Goal: Navigation & Orientation: Understand site structure

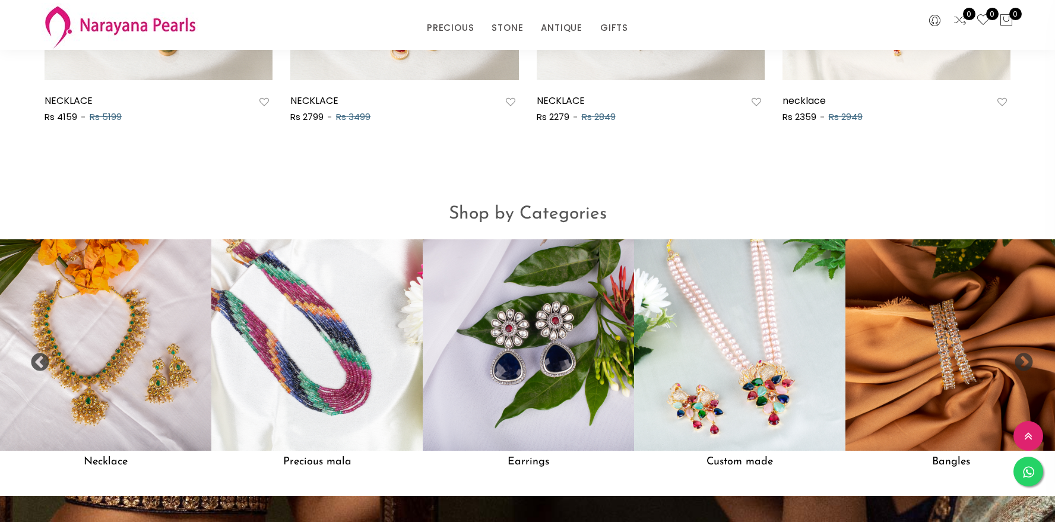
scroll to position [1008, 0]
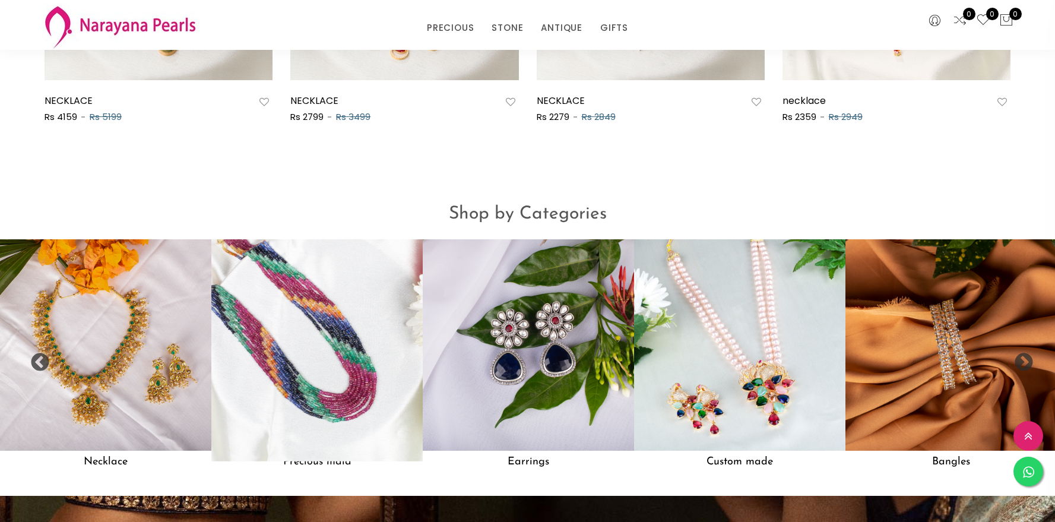
click at [351, 402] on img at bounding box center [317, 344] width 233 height 233
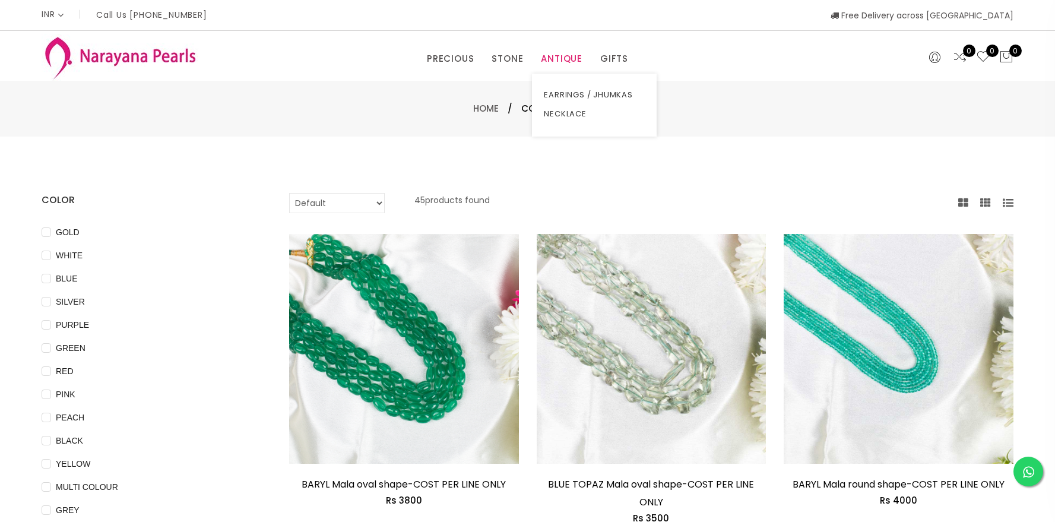
click at [547, 60] on link "ANTIQUE" at bounding box center [562, 59] width 42 height 18
click at [572, 110] on link "NECKLACE" at bounding box center [594, 113] width 101 height 19
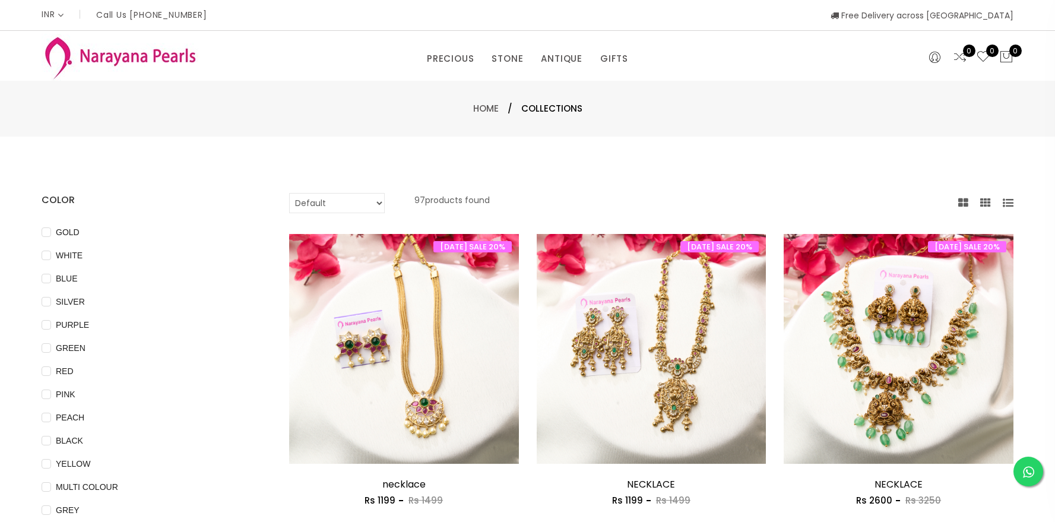
click at [343, 203] on select "Default Price - High to Low Price - Low to High" at bounding box center [337, 203] width 96 height 20
select select "priceLowToHigh"
click at [289, 193] on select "Default Price - High to Low Price - Low to High" at bounding box center [337, 203] width 96 height 20
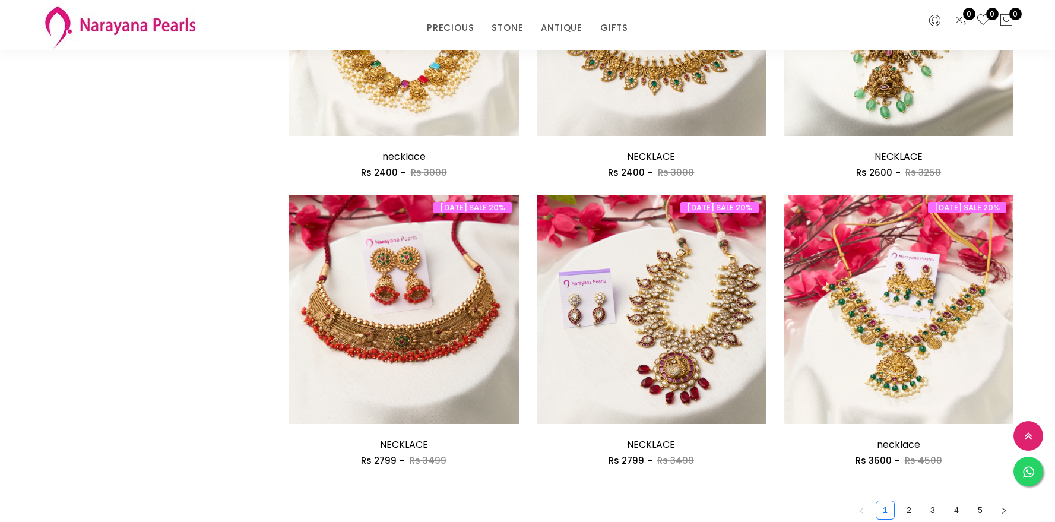
scroll to position [1745, 0]
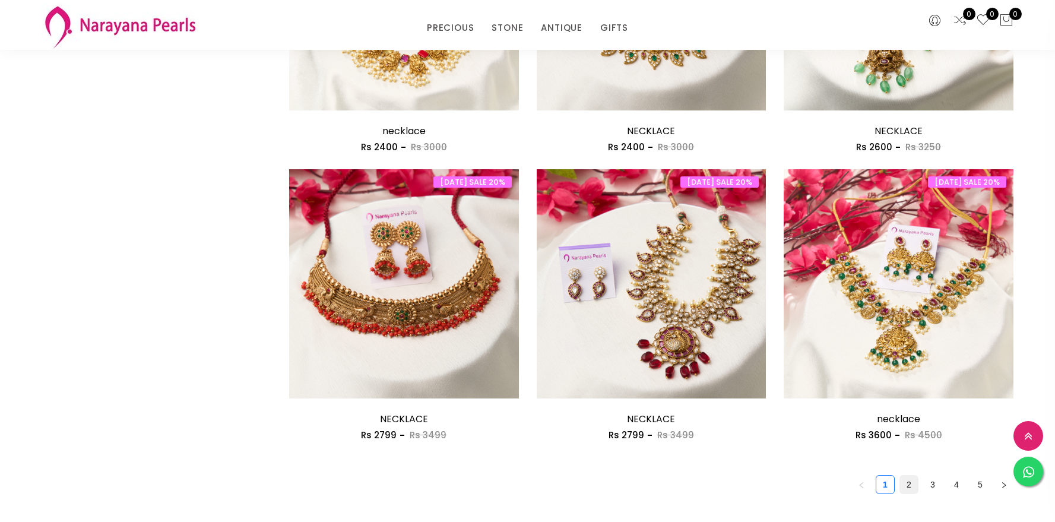
click at [903, 486] on link "2" at bounding box center [909, 484] width 18 height 18
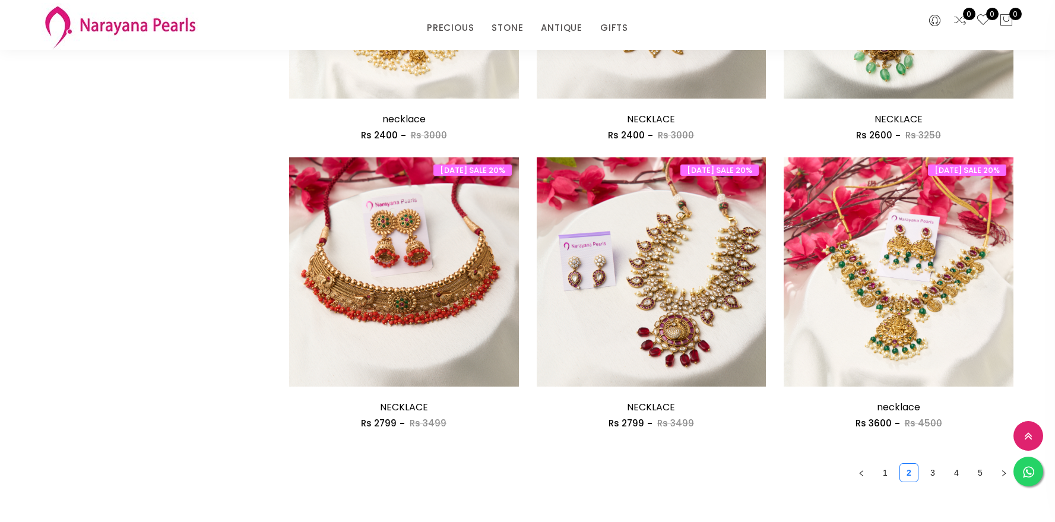
scroll to position [1757, 0]
click at [939, 470] on link "3" at bounding box center [932, 472] width 18 height 18
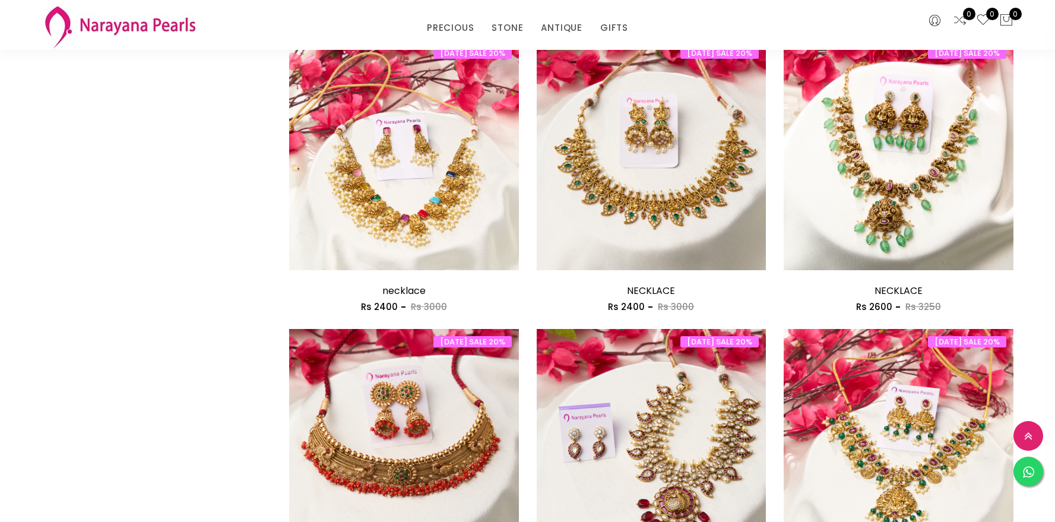
scroll to position [1784, 0]
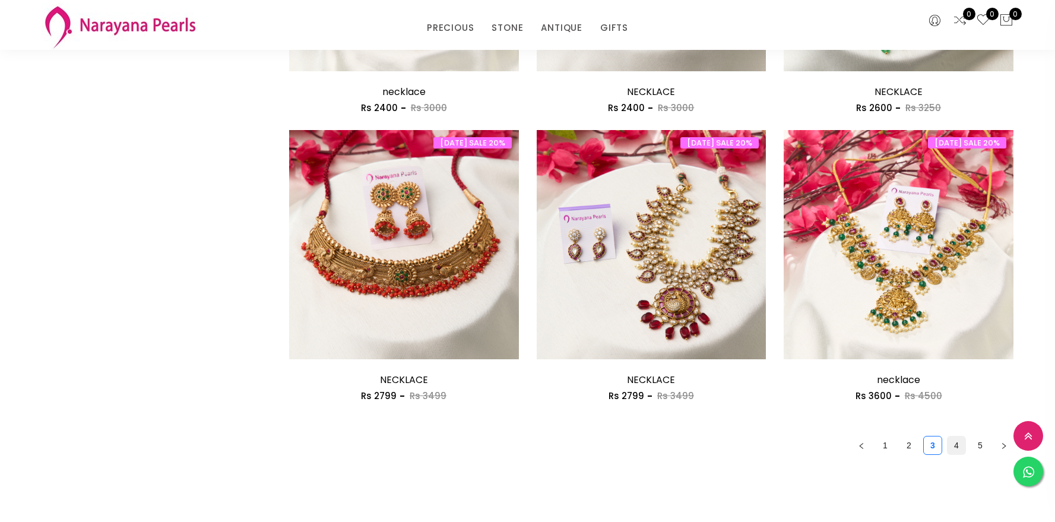
click at [958, 446] on link "4" at bounding box center [956, 445] width 18 height 18
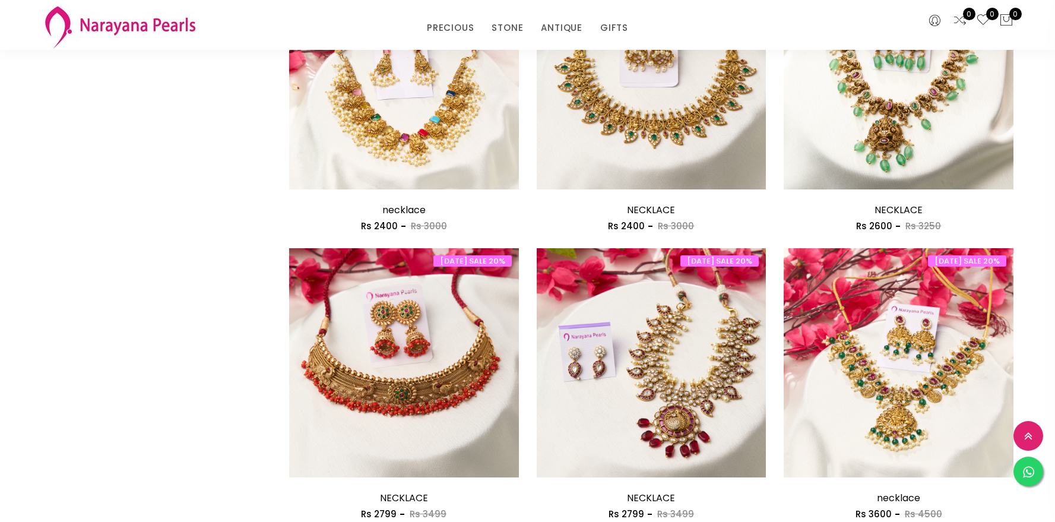
scroll to position [1807, 0]
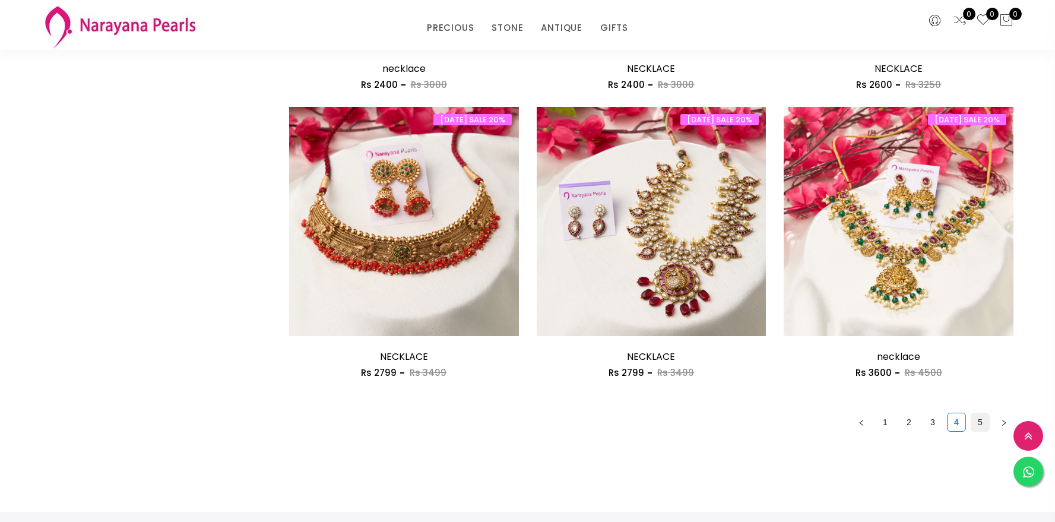
click at [979, 420] on link "5" at bounding box center [980, 422] width 18 height 18
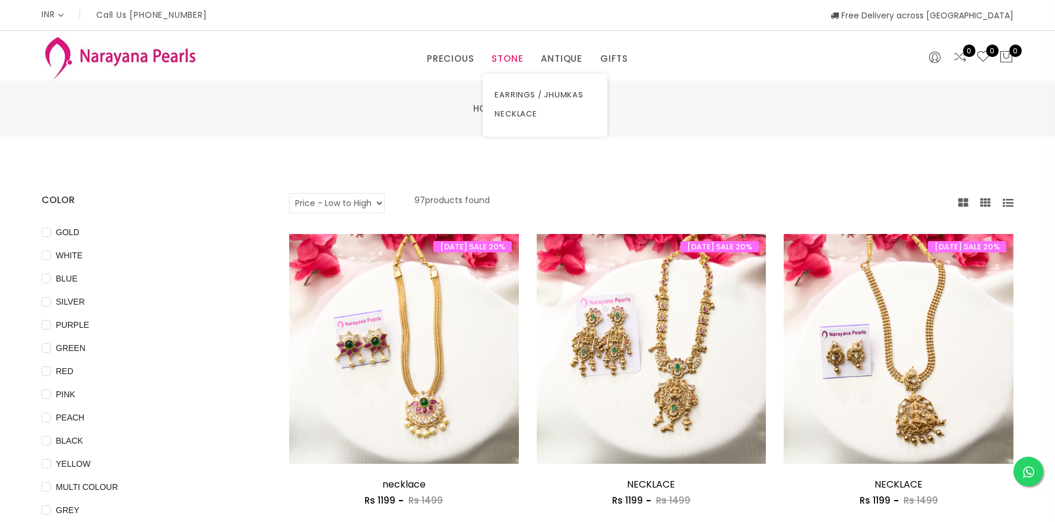
click at [506, 62] on link "STONE" at bounding box center [506, 59] width 31 height 18
click at [518, 116] on link "NECKLACE" at bounding box center [544, 113] width 101 height 19
click at [510, 112] on link "NECKLACE" at bounding box center [544, 113] width 101 height 19
click at [446, 58] on link "PRECIOUS" at bounding box center [450, 59] width 47 height 18
click at [456, 92] on link "CUSTOM MADE-GEMS" at bounding box center [480, 94] width 101 height 19
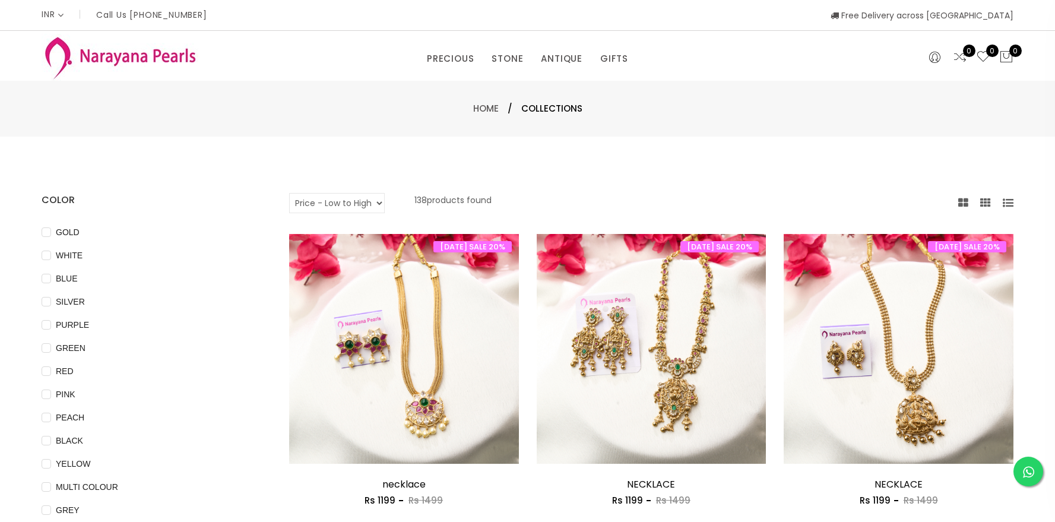
click at [195, 74] on img at bounding box center [120, 57] width 157 height 47
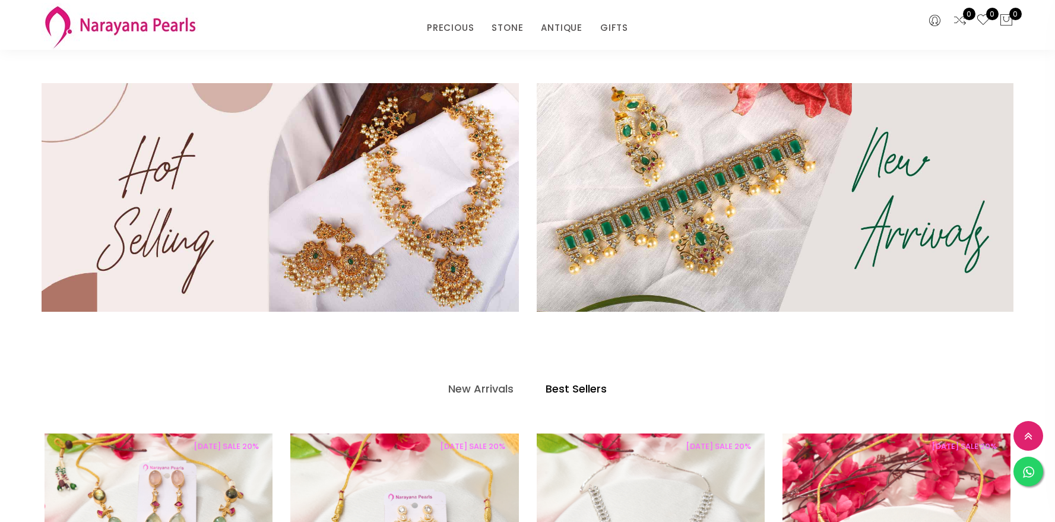
scroll to position [579, 0]
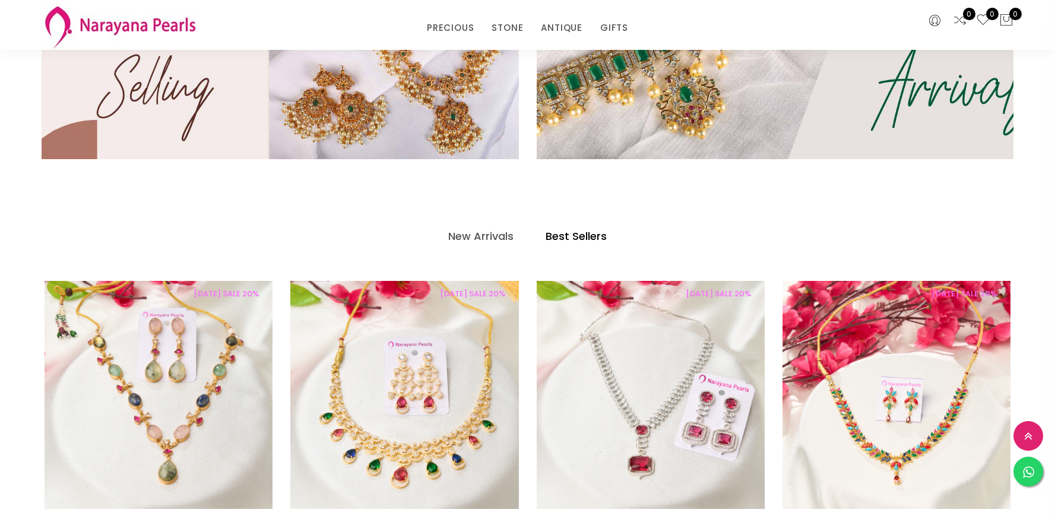
click at [617, 111] on img at bounding box center [774, 45] width 572 height 274
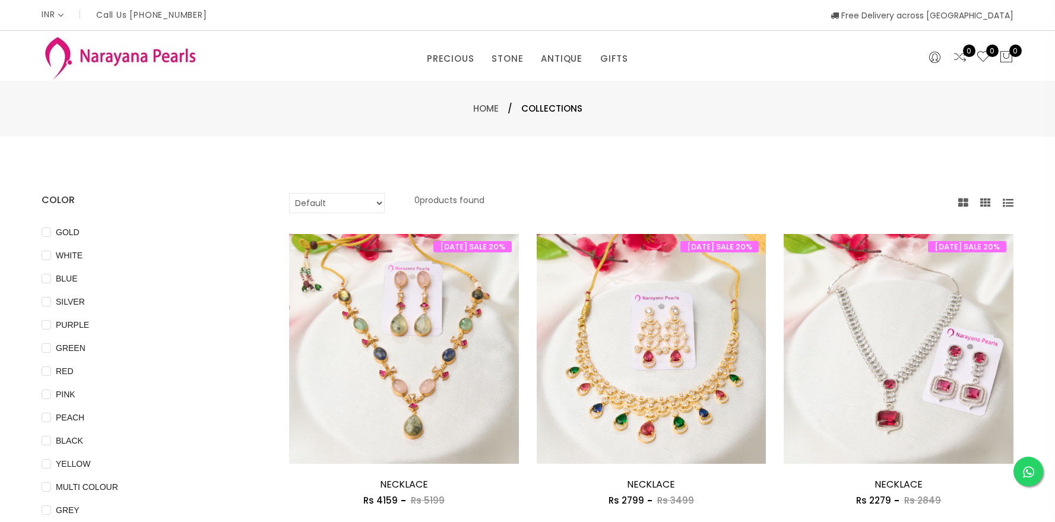
click at [144, 45] on img at bounding box center [120, 57] width 157 height 47
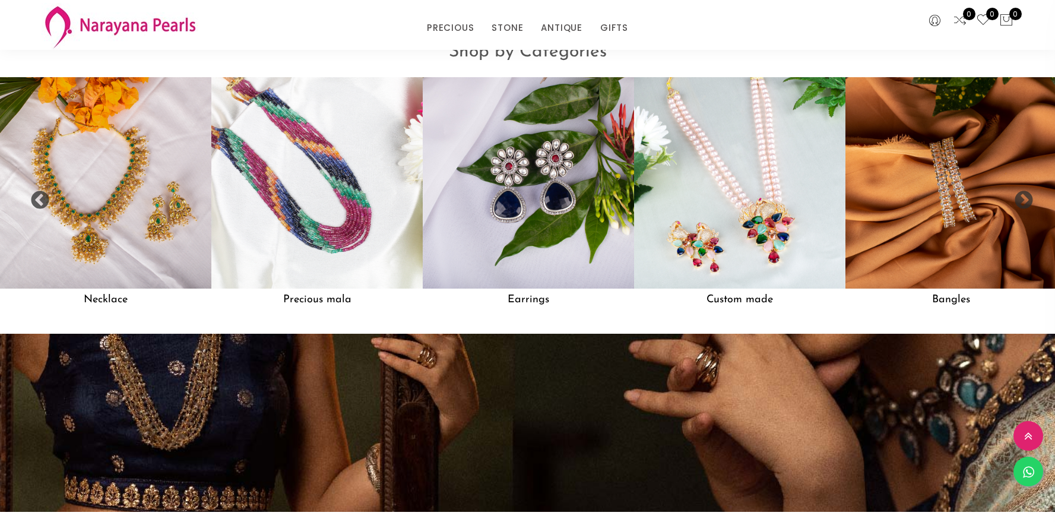
scroll to position [1183, 0]
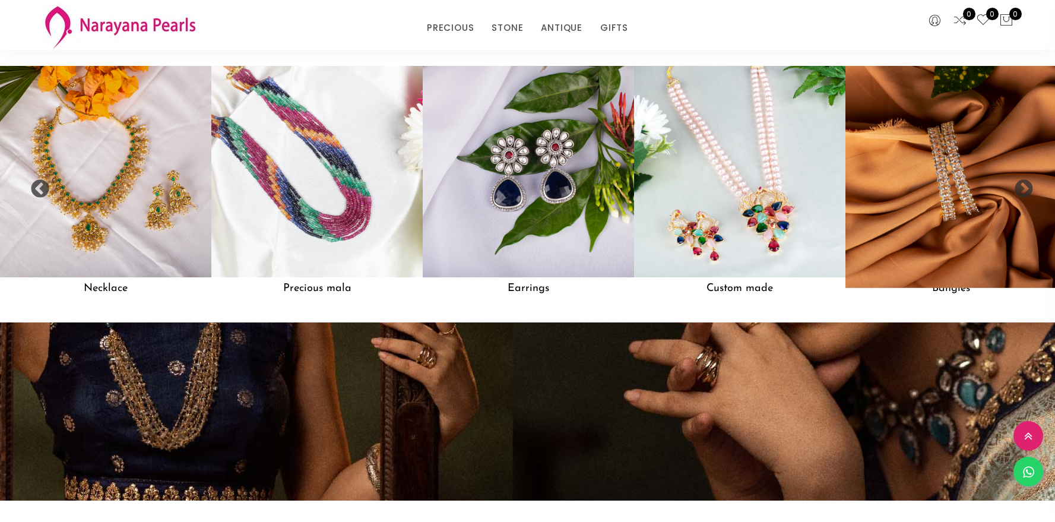
click at [951, 137] on img at bounding box center [950, 171] width 233 height 233
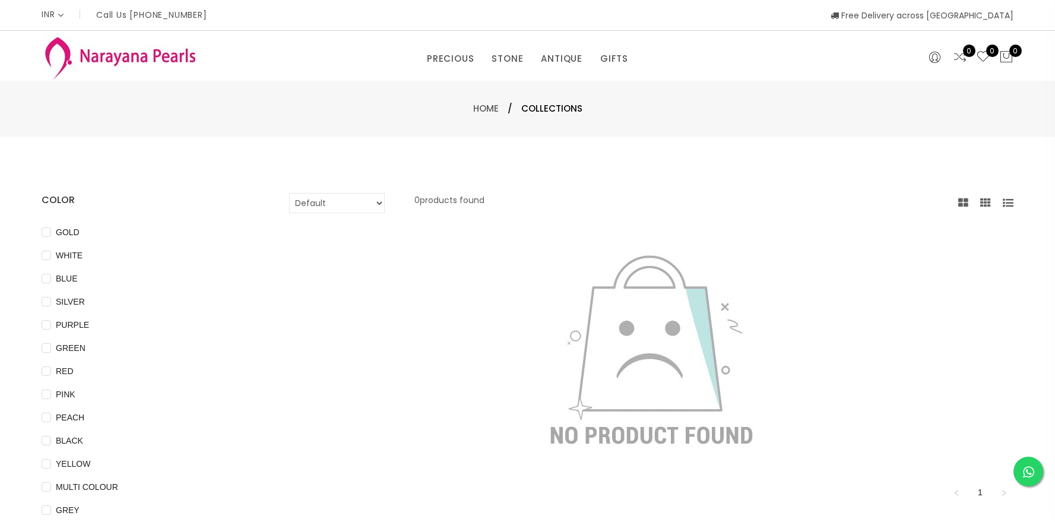
click at [139, 44] on img at bounding box center [120, 57] width 157 height 47
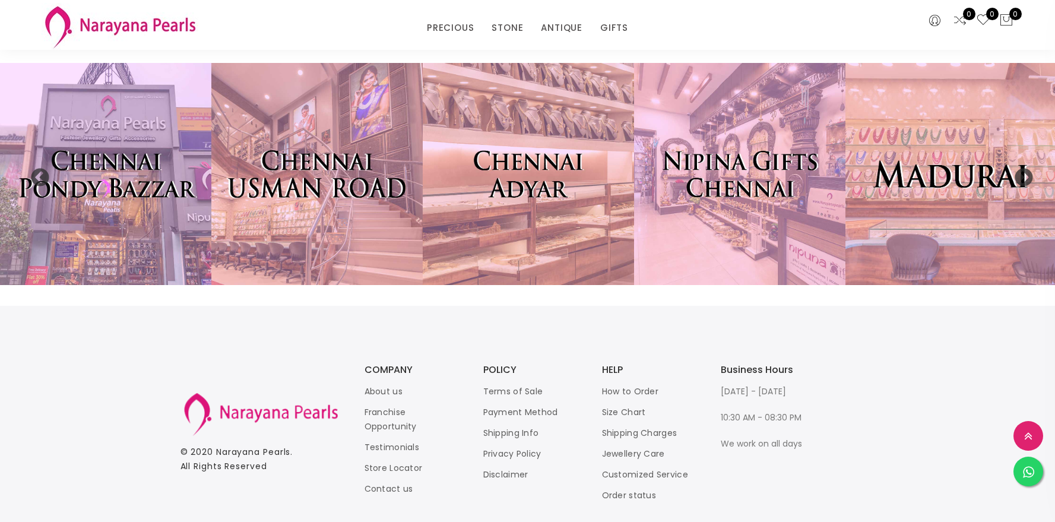
scroll to position [2791, 0]
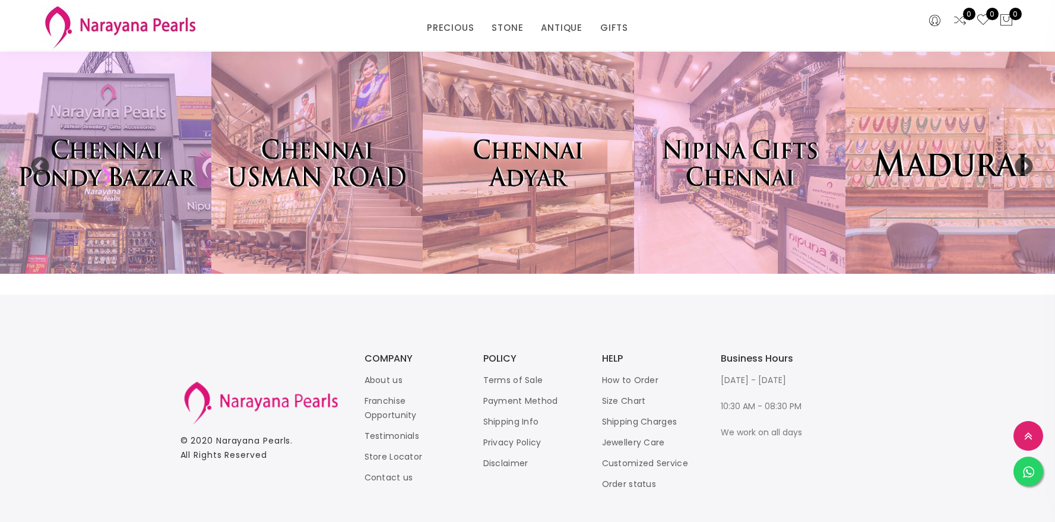
click at [375, 373] on li "About us" at bounding box center [411, 380] width 95 height 14
click at [375, 379] on link "About us" at bounding box center [383, 380] width 38 height 12
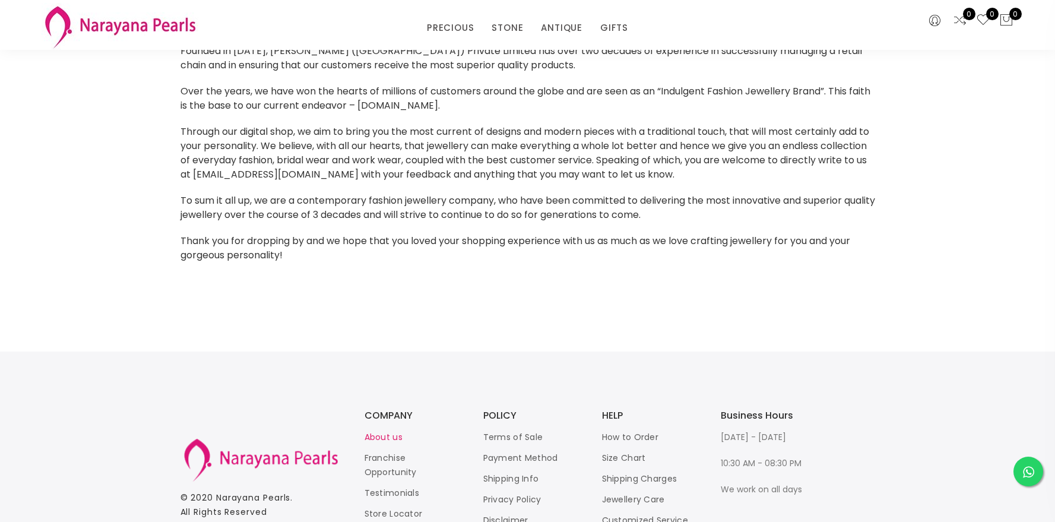
scroll to position [184, 0]
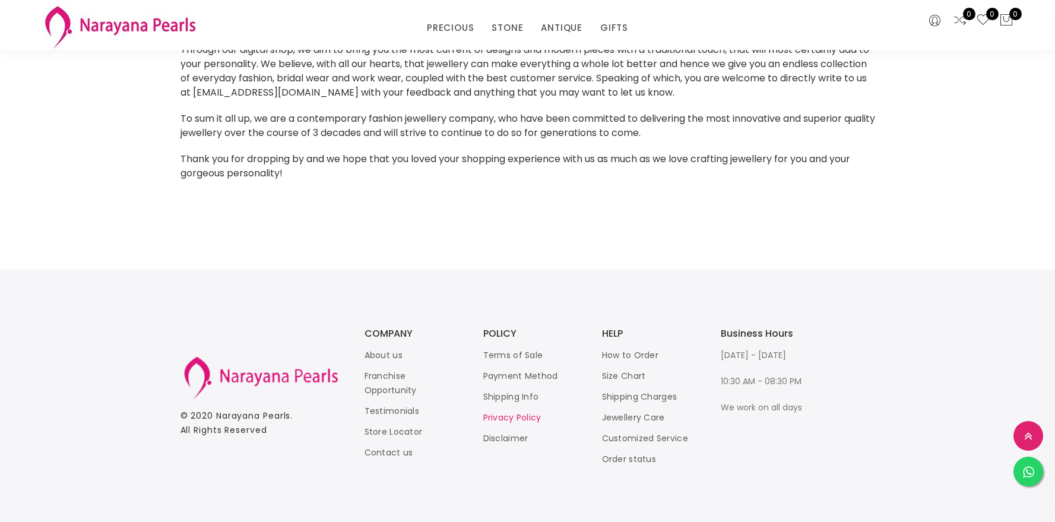
click at [529, 412] on link "Privacy Policy" at bounding box center [512, 417] width 58 height 12
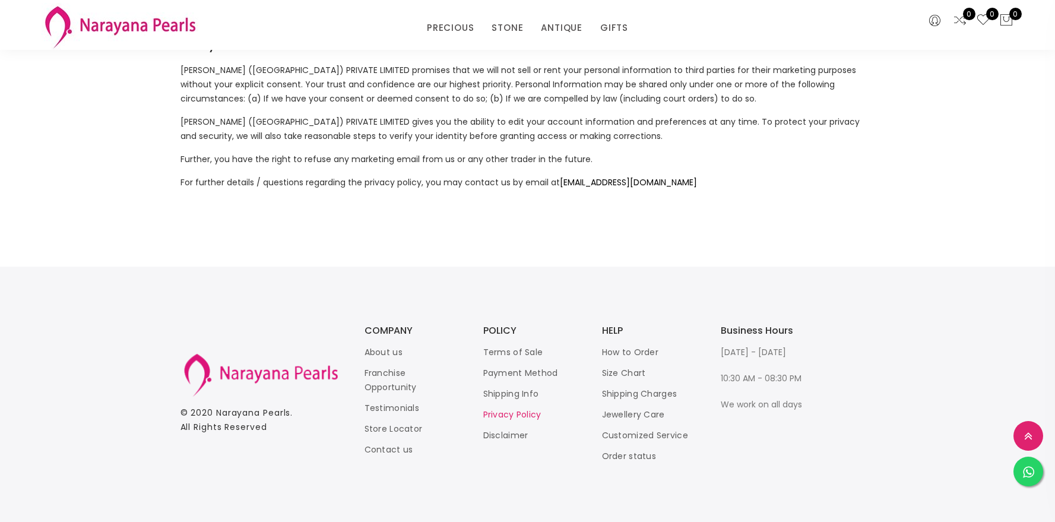
scroll to position [655, 0]
click at [528, 353] on link "Terms of Sale" at bounding box center [513, 351] width 60 height 12
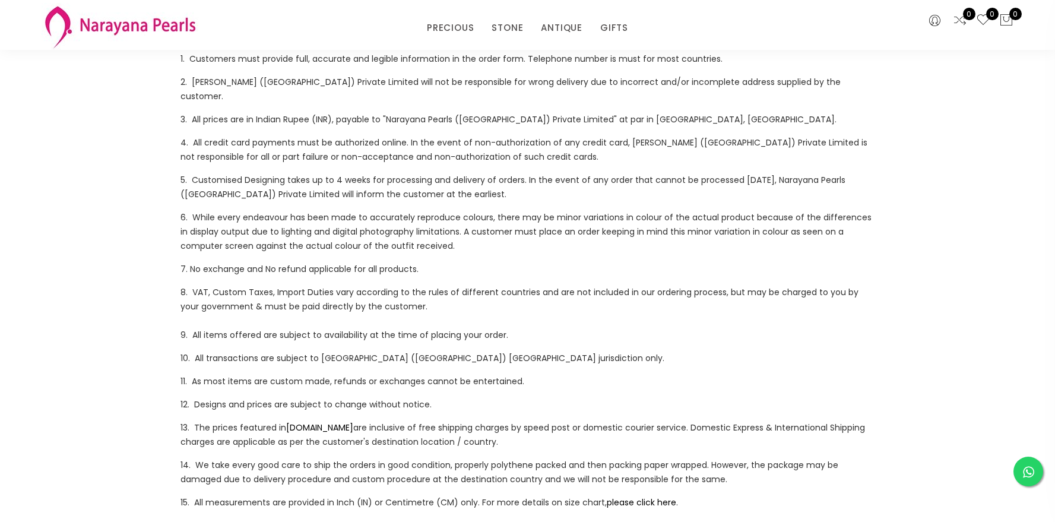
scroll to position [133, 0]
